Goal: Information Seeking & Learning: Learn about a topic

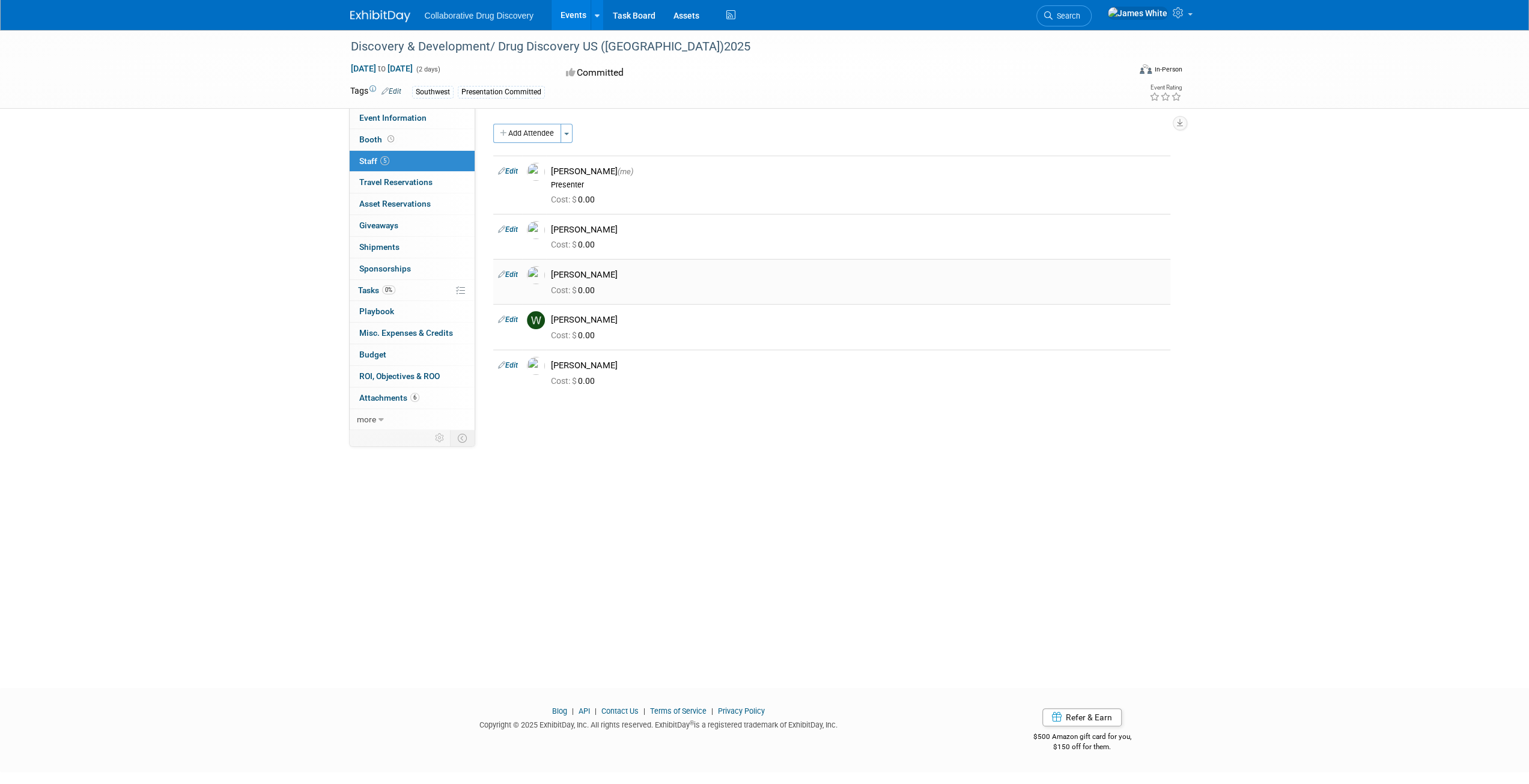
drag, startPoint x: 616, startPoint y: 275, endPoint x: 552, endPoint y: 270, distance: 64.2
click at [552, 272] on div "Keith Williamson" at bounding box center [858, 275] width 615 height 11
copy div "[PERSON_NAME]"
click at [397, 119] on span "Event Information" at bounding box center [393, 118] width 68 height 10
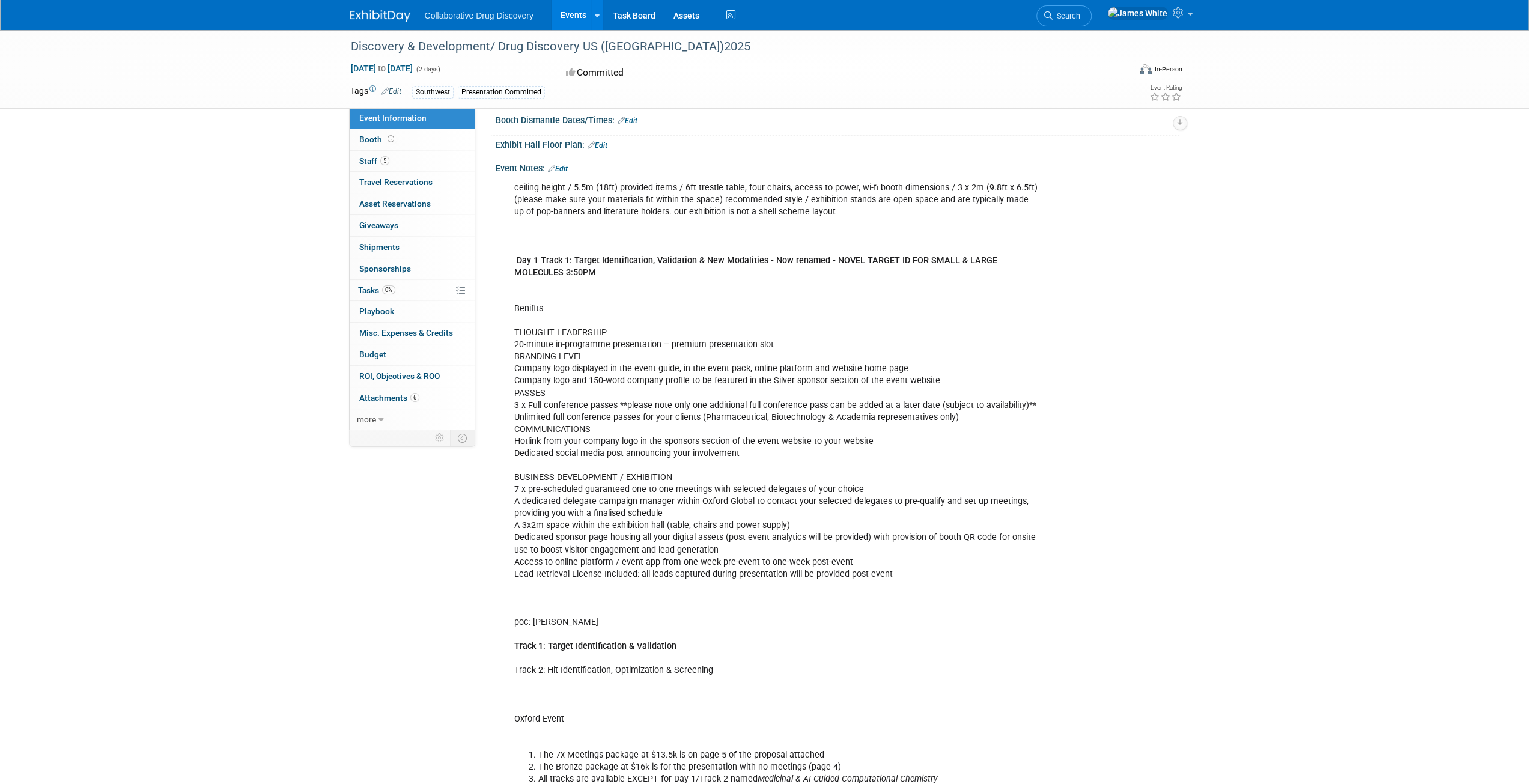
scroll to position [100, 0]
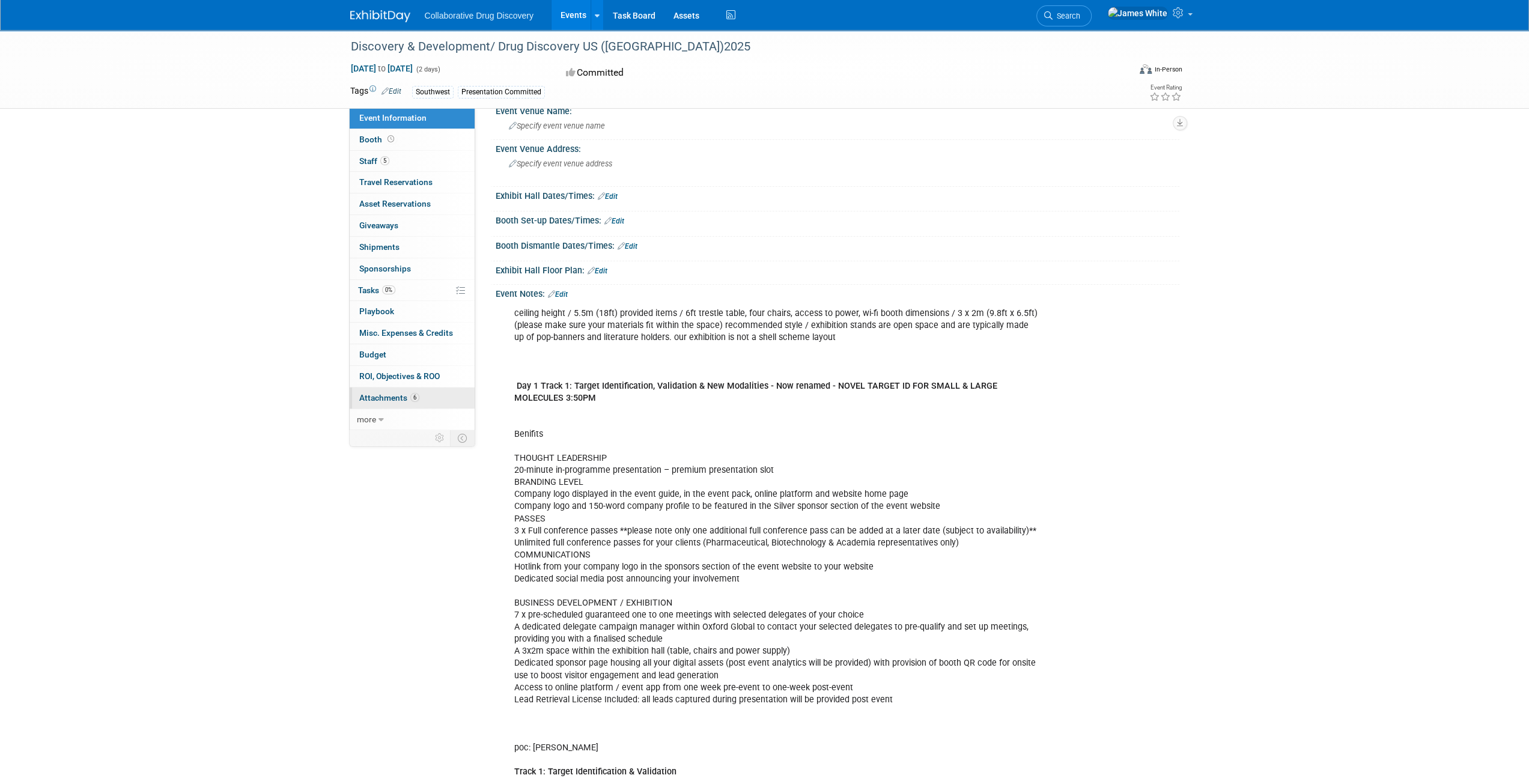
click at [400, 394] on span "Attachments 6" at bounding box center [390, 398] width 60 height 10
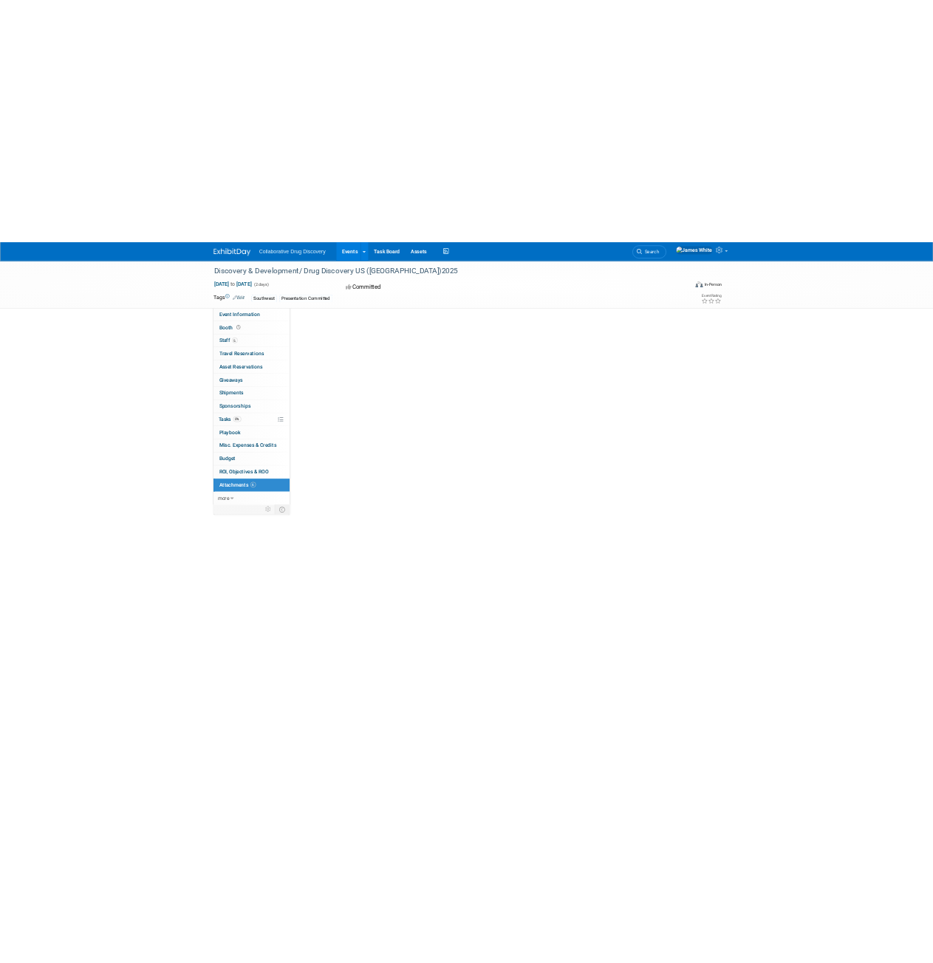
scroll to position [0, 0]
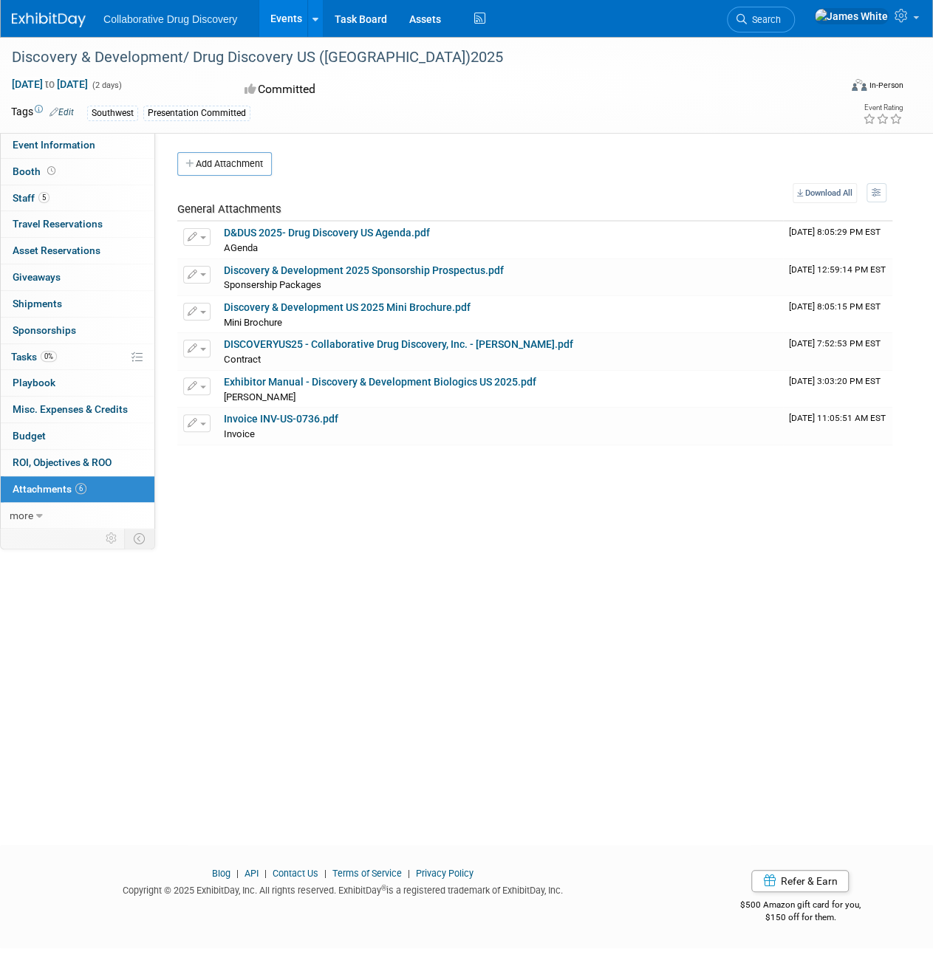
click at [19, 19] on img at bounding box center [49, 20] width 74 height 15
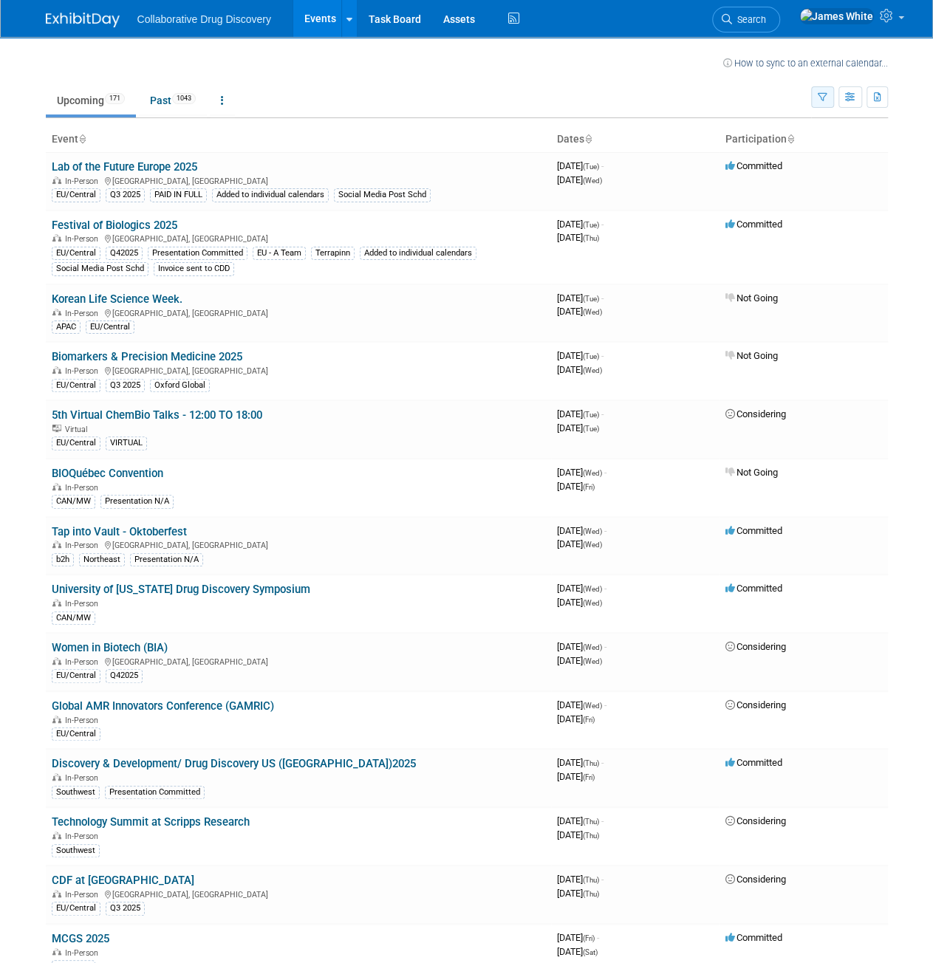
click at [821, 94] on icon "button" at bounding box center [823, 98] width 10 height 10
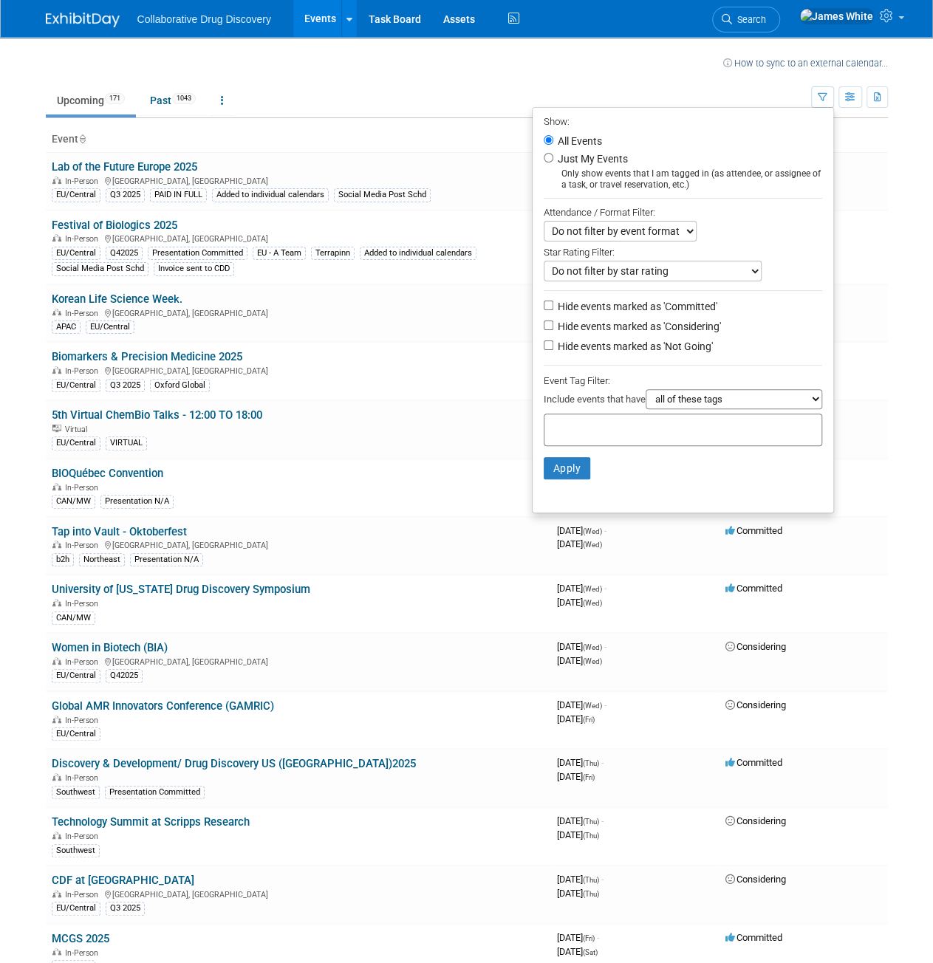
click at [563, 153] on label "Just My Events" at bounding box center [591, 158] width 73 height 15
click at [553, 153] on input "Just My Events" at bounding box center [549, 158] width 10 height 10
radio input "true"
click at [565, 465] on button "Apply" at bounding box center [567, 468] width 47 height 22
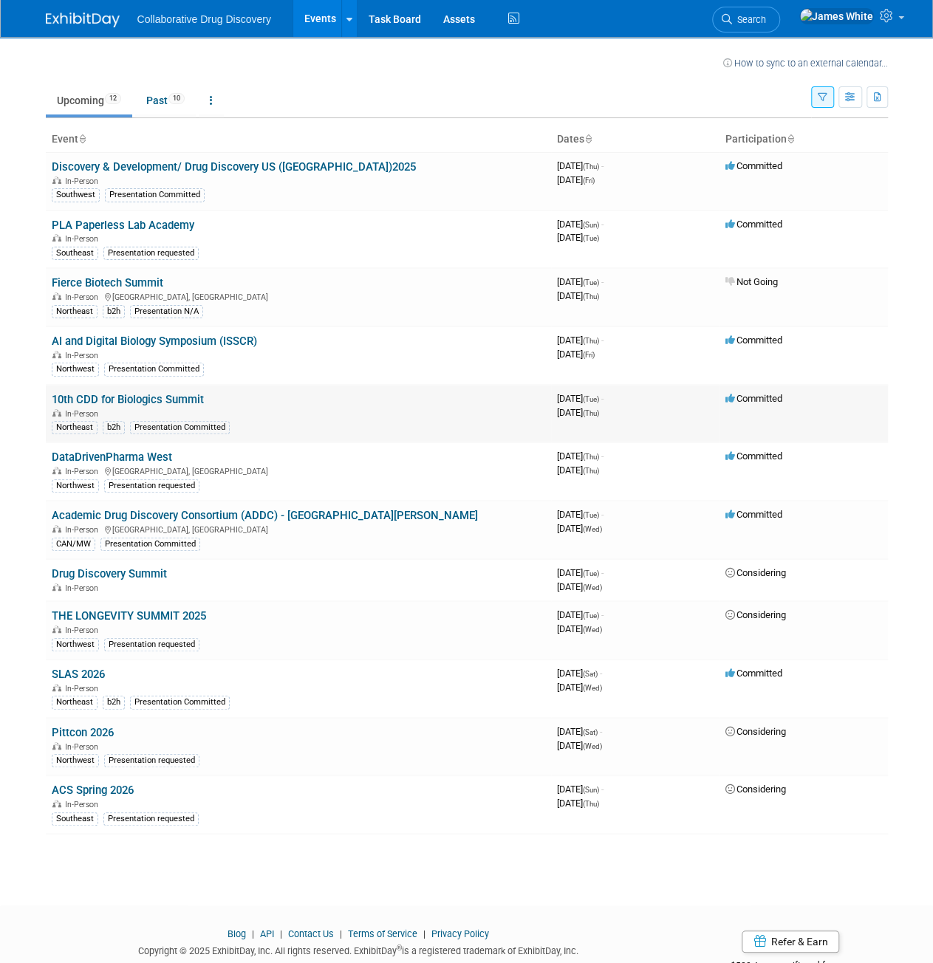
click at [164, 398] on link "10th CDD for Biologics Summit" at bounding box center [128, 399] width 152 height 13
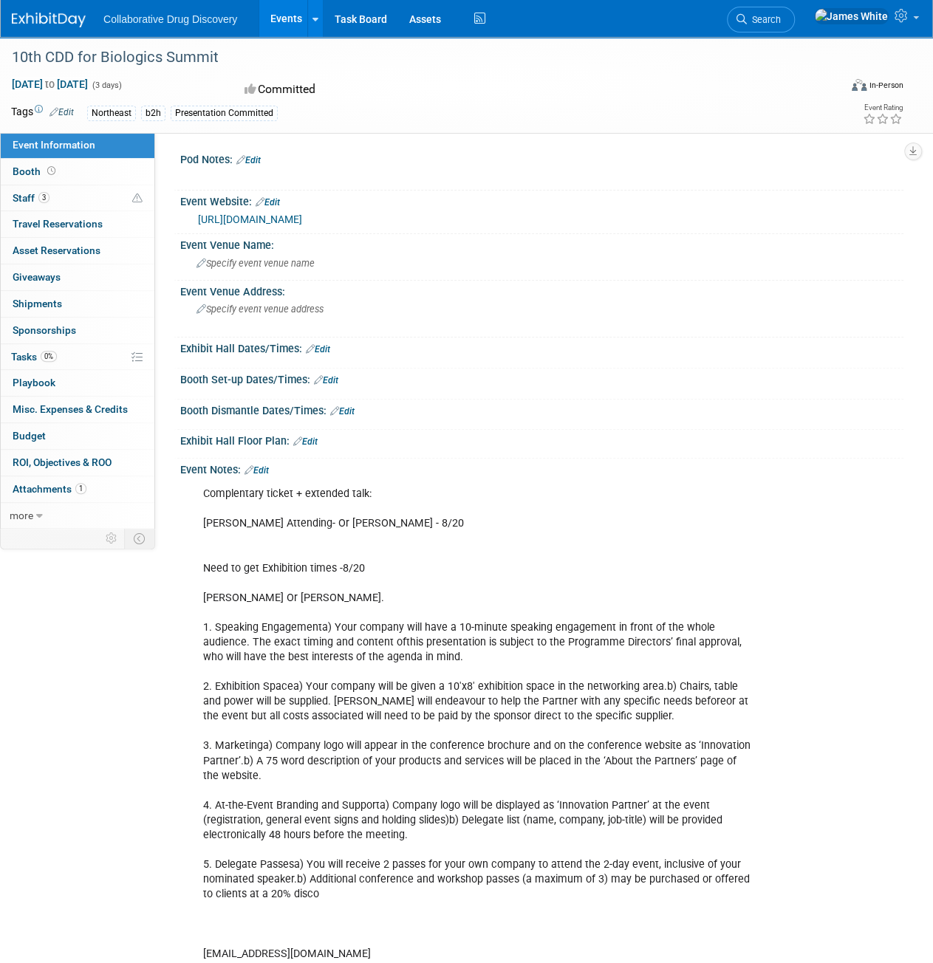
click at [71, 147] on span "Event Information" at bounding box center [54, 145] width 83 height 12
drag, startPoint x: 319, startPoint y: 225, endPoint x: 326, endPoint y: 219, distance: 9.4
click at [302, 219] on link "https://cdd-biologics.com/?utm_source=internal&utm_medium=email&utm_campaign=re…" at bounding box center [250, 220] width 104 height 12
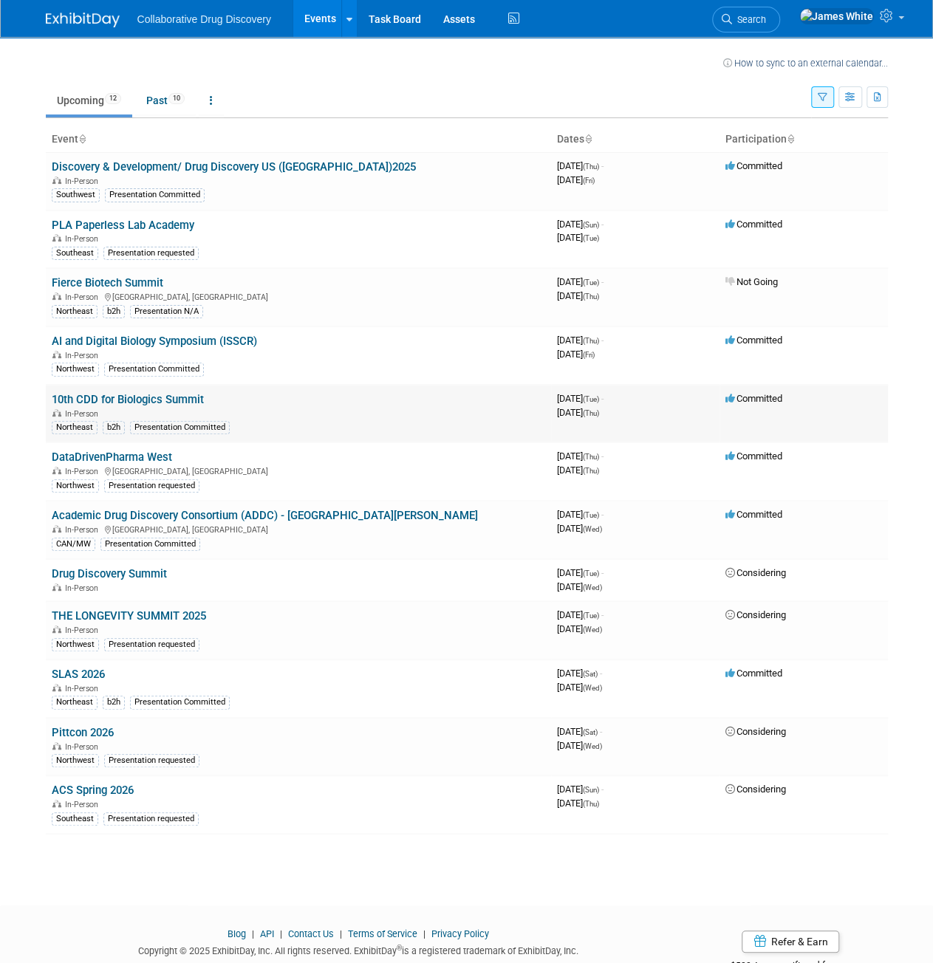
click at [152, 395] on link "10th CDD for Biologics Summit" at bounding box center [128, 399] width 152 height 13
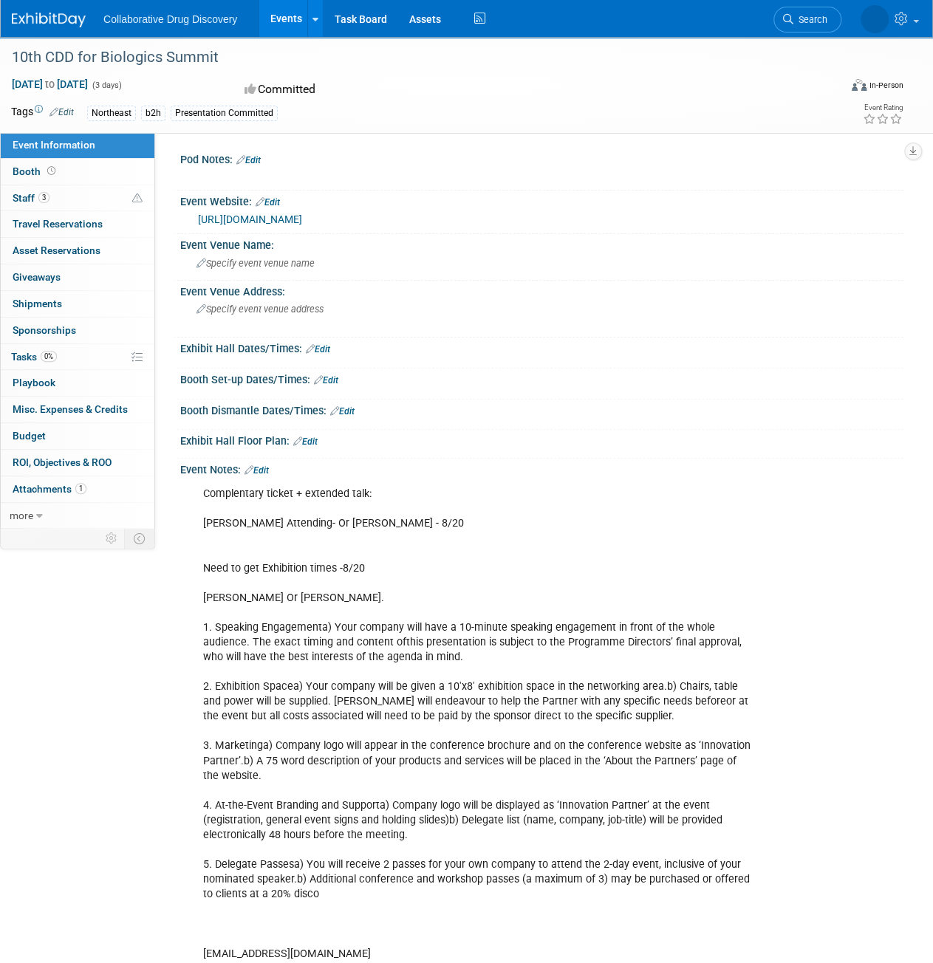
click at [46, 12] on link at bounding box center [58, 13] width 92 height 12
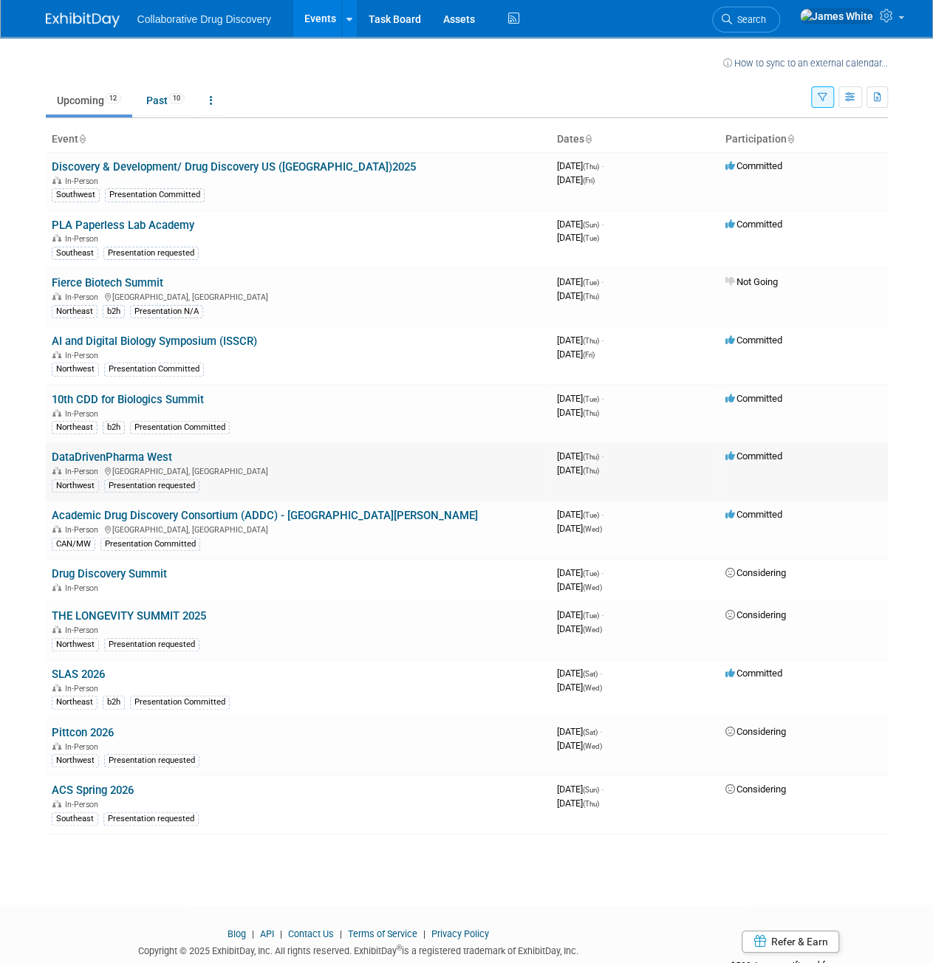
click at [135, 451] on link "DataDrivenPharma West" at bounding box center [112, 457] width 120 height 13
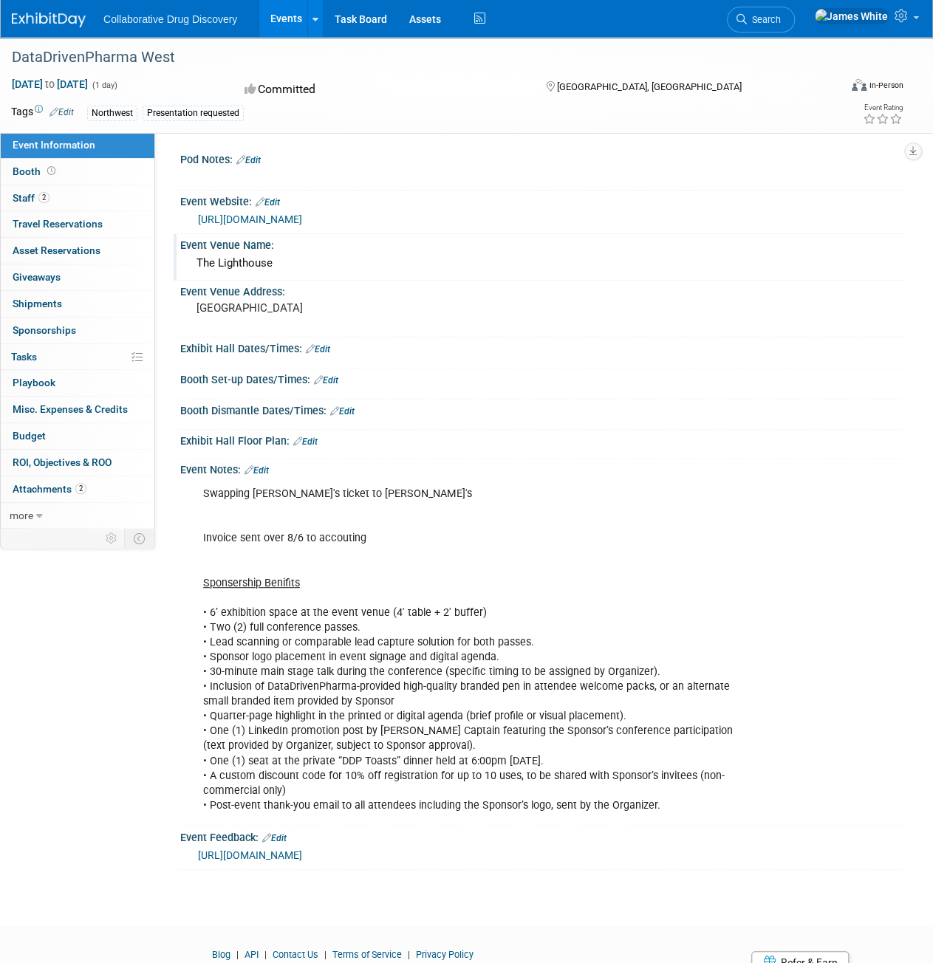
click at [239, 267] on div "The Lighthouse" at bounding box center [541, 263] width 701 height 23
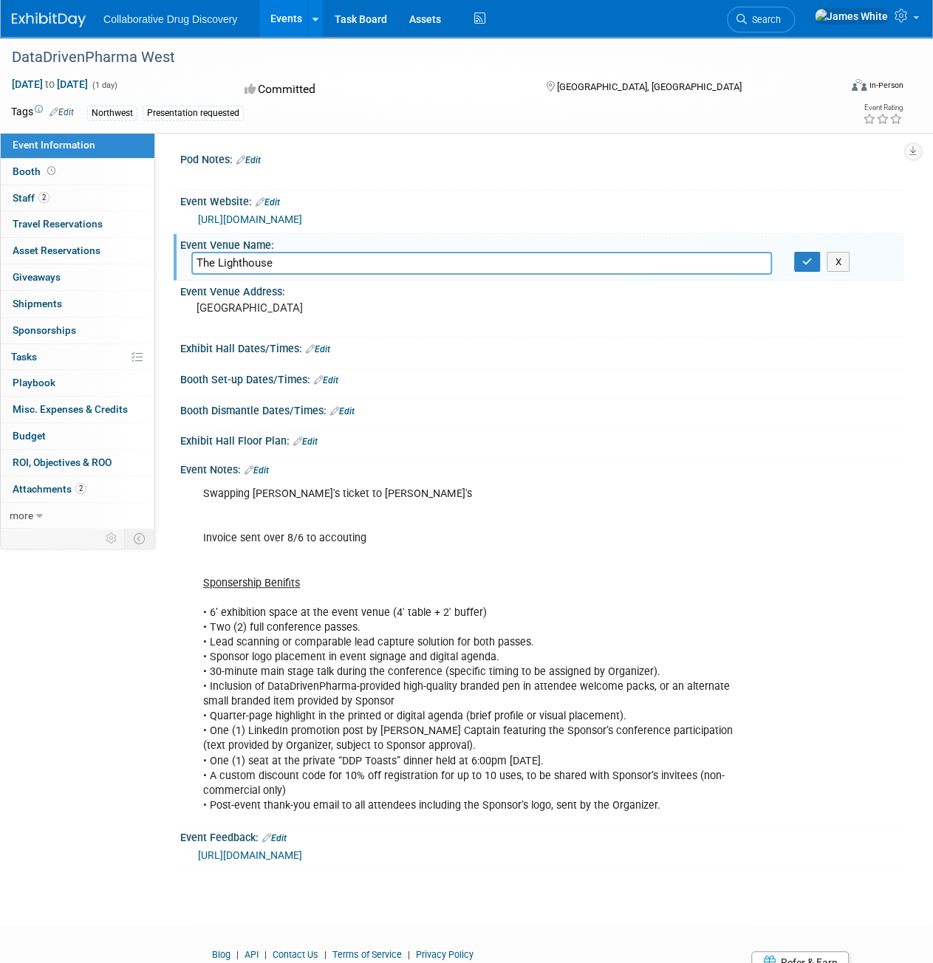
click at [239, 267] on input "The Lighthouse" at bounding box center [481, 263] width 581 height 23
click at [239, 263] on input "The Lighthouse" at bounding box center [481, 263] width 581 height 23
click at [277, 262] on input "The Lighthouse" at bounding box center [481, 263] width 581 height 23
click at [242, 264] on input "The Lighthouse" at bounding box center [481, 263] width 581 height 23
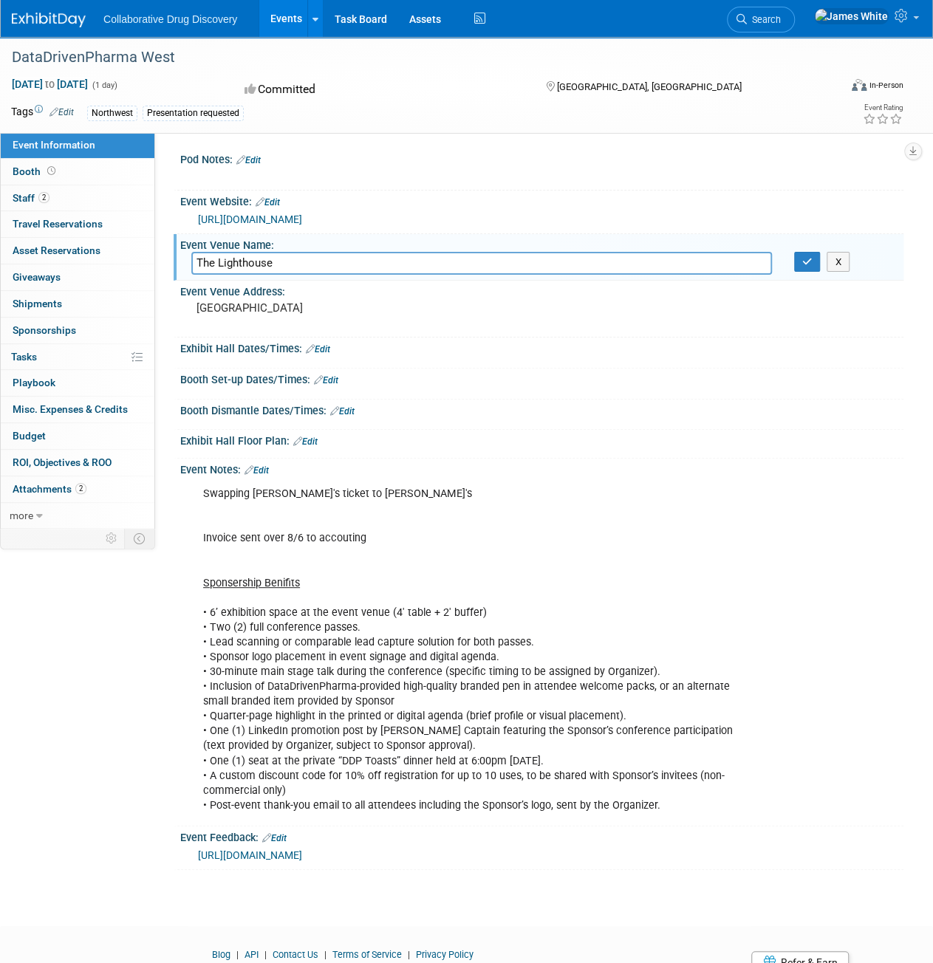
click at [242, 264] on input "The Lighthouse" at bounding box center [481, 263] width 581 height 23
click at [302, 219] on link "[URL][DOMAIN_NAME]" at bounding box center [250, 220] width 104 height 12
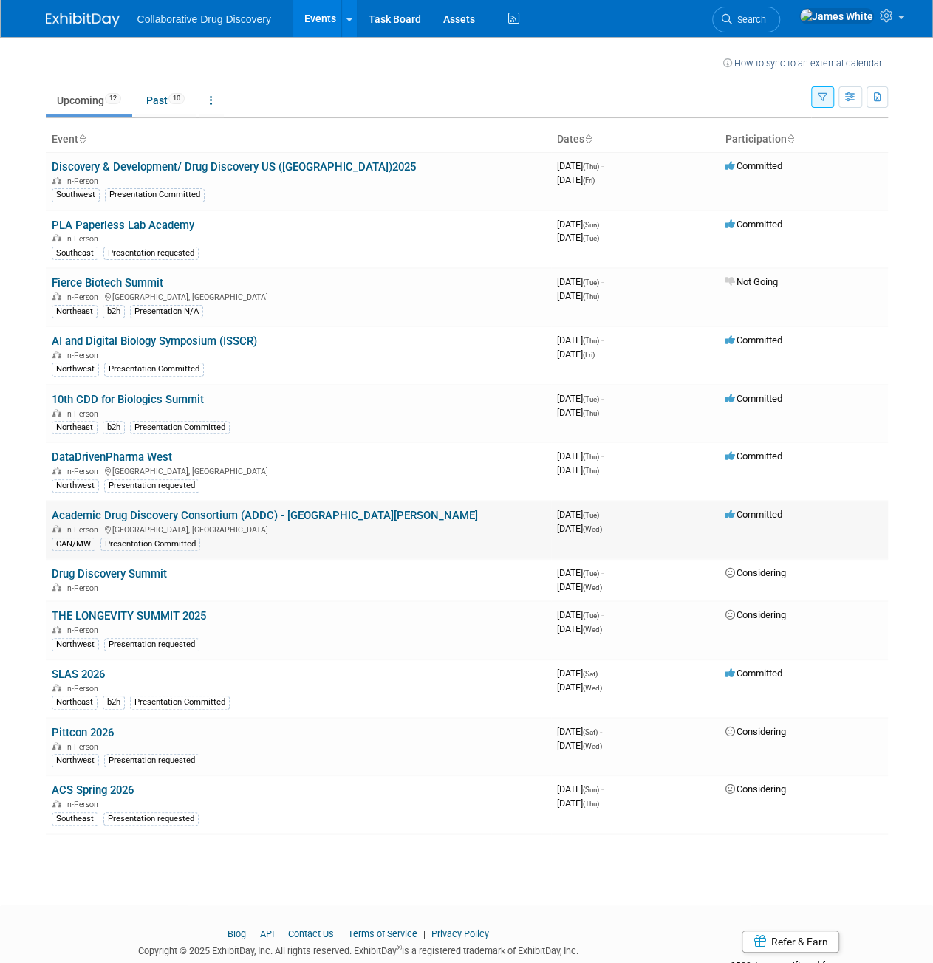
click at [284, 516] on link "Academic Drug Discovery Consortium (ADDC) - [GEOGRAPHIC_DATA][PERSON_NAME]" at bounding box center [265, 515] width 426 height 13
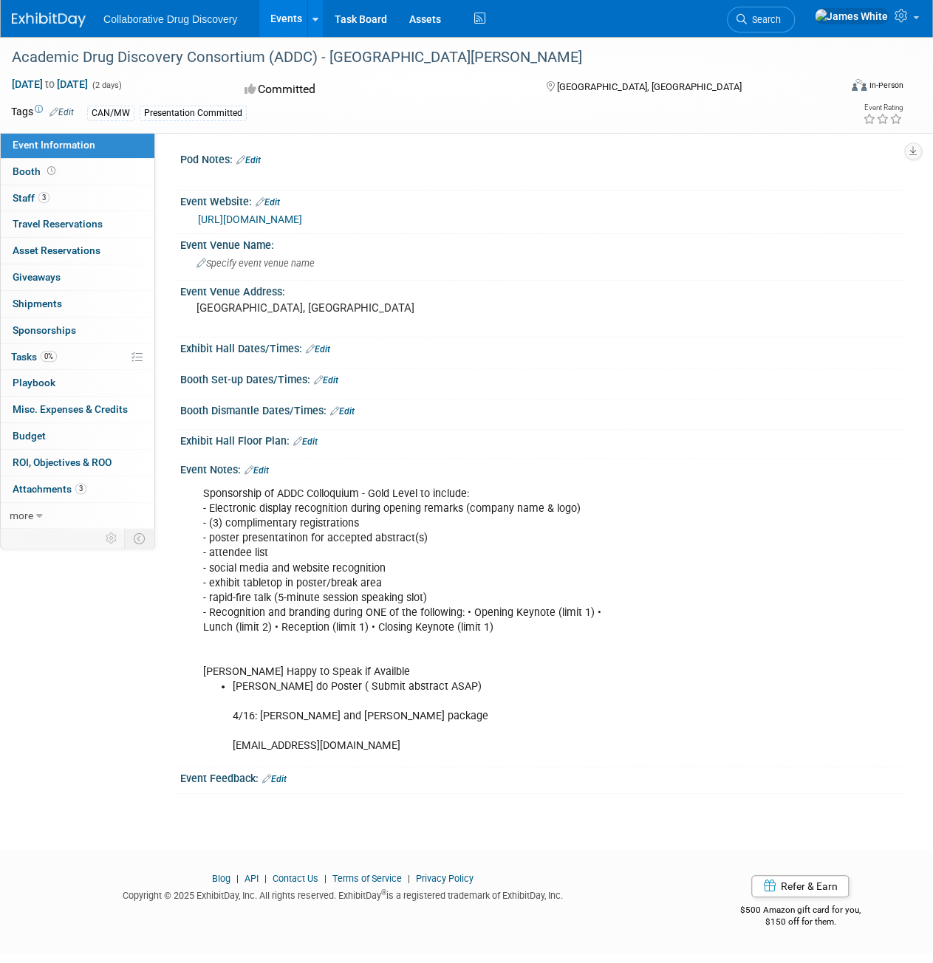
click at [302, 222] on link "[URL][DOMAIN_NAME]" at bounding box center [250, 220] width 104 height 12
